Goal: Check status: Check status

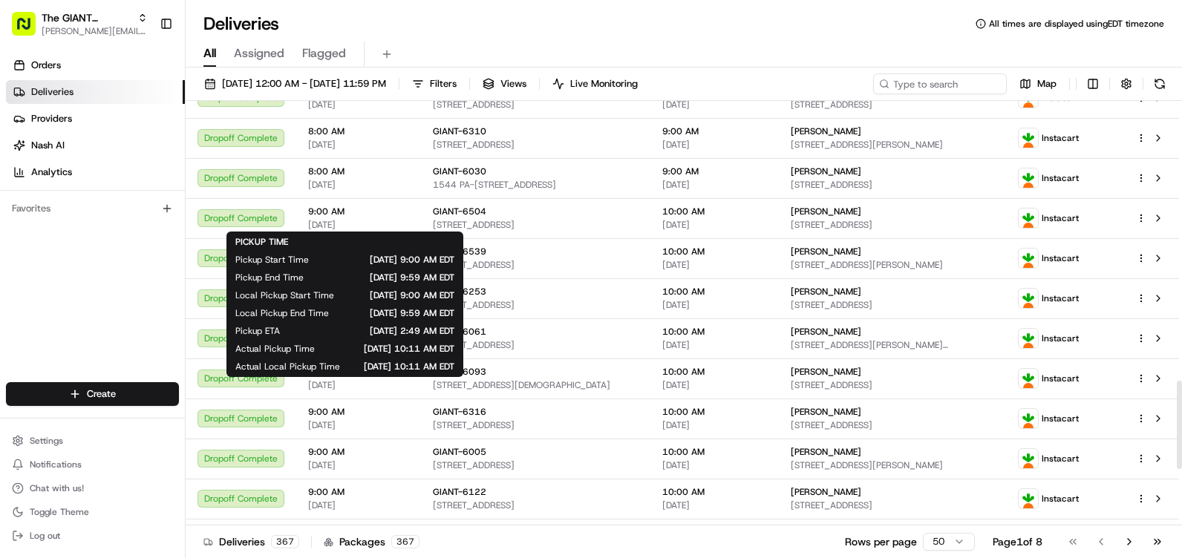
scroll to position [1618, 0]
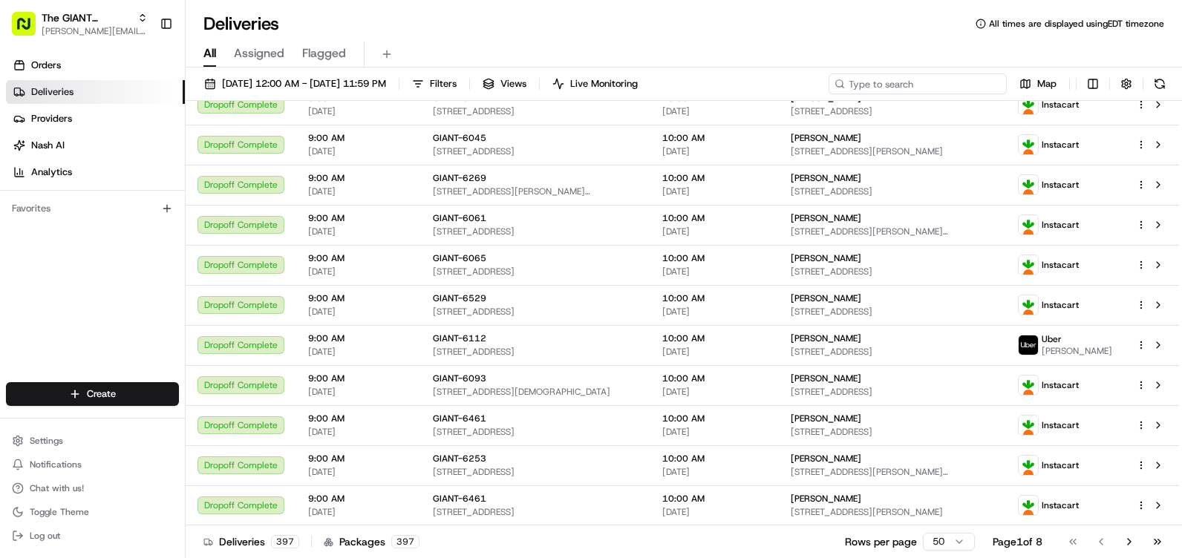
click at [946, 91] on input at bounding box center [917, 83] width 178 height 21
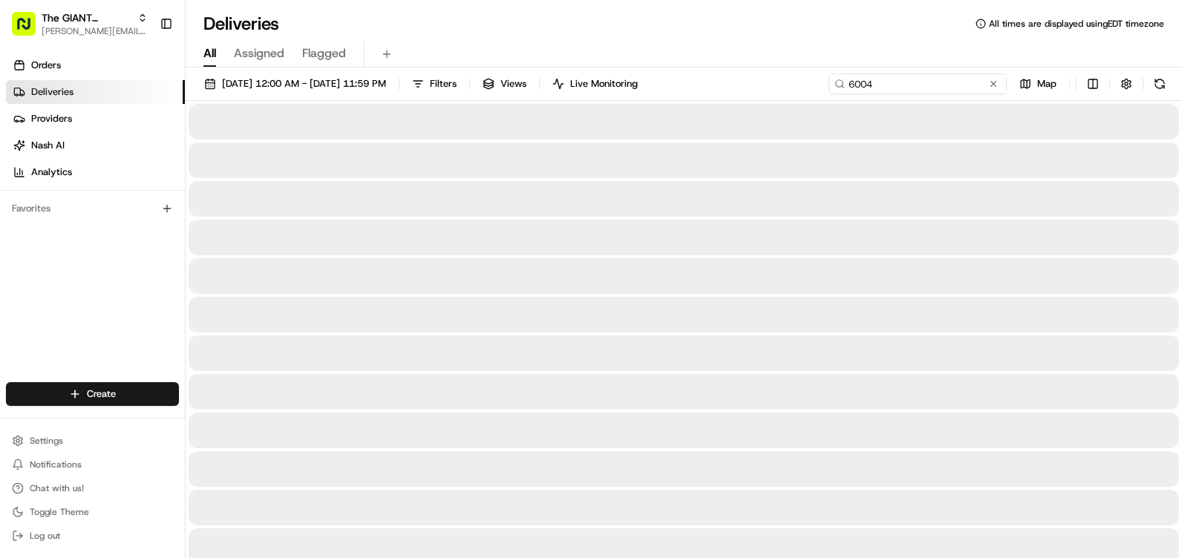
type input "6004"
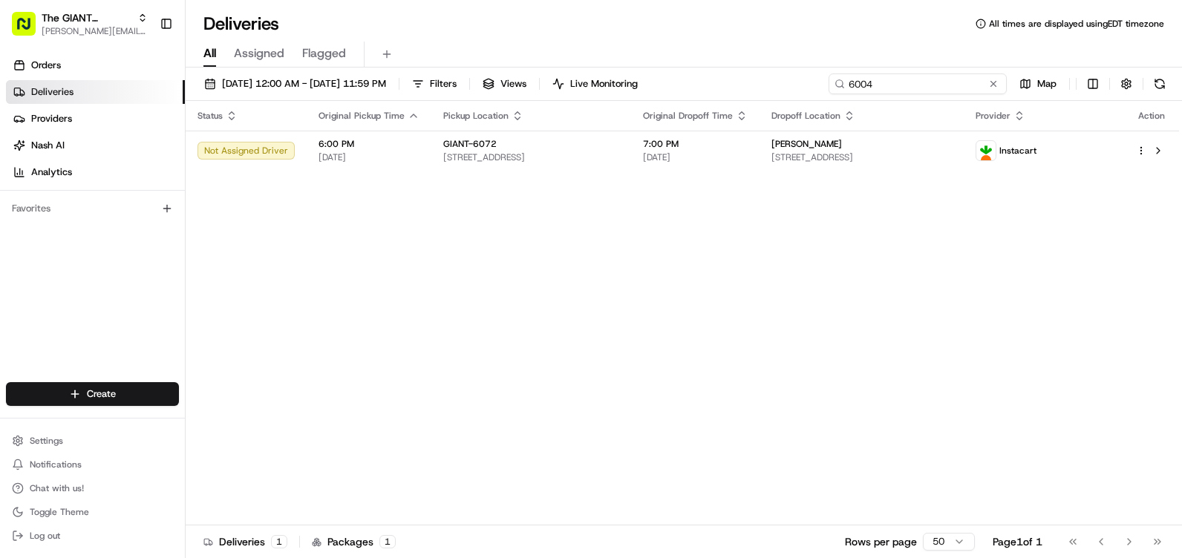
click at [926, 79] on input "6004" at bounding box center [917, 83] width 178 height 21
click at [79, 65] on link "Orders" at bounding box center [95, 65] width 179 height 24
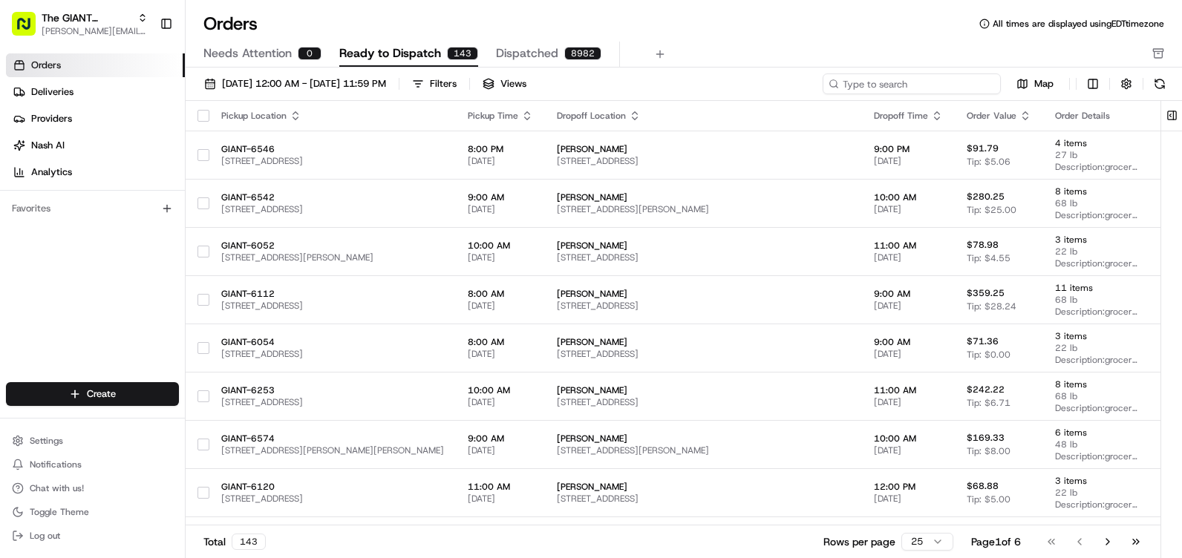
click at [954, 83] on input at bounding box center [911, 83] width 178 height 21
type input "6004"
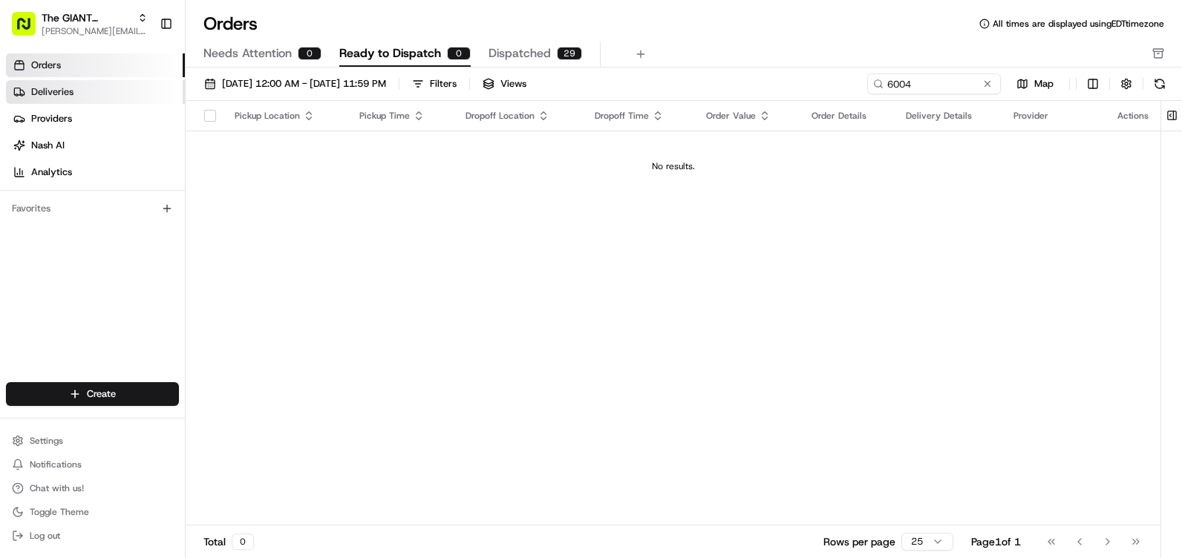
click at [108, 99] on link "Deliveries" at bounding box center [95, 92] width 179 height 24
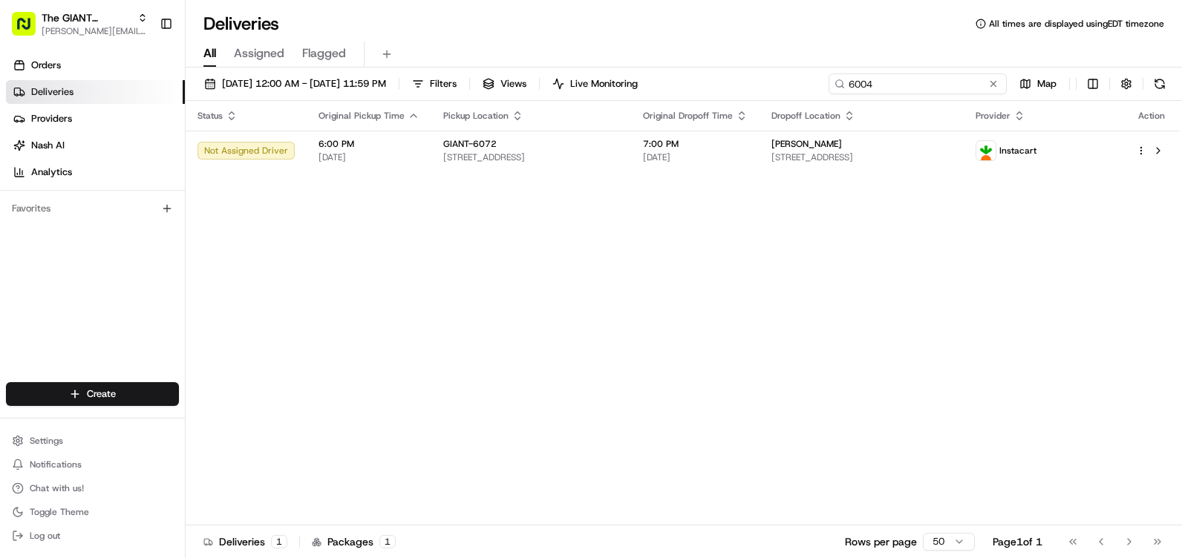
click at [975, 86] on input "6004" at bounding box center [917, 83] width 178 height 21
click at [963, 110] on th "Dropoff Location" at bounding box center [861, 116] width 204 height 30
